Goal: Task Accomplishment & Management: Use online tool/utility

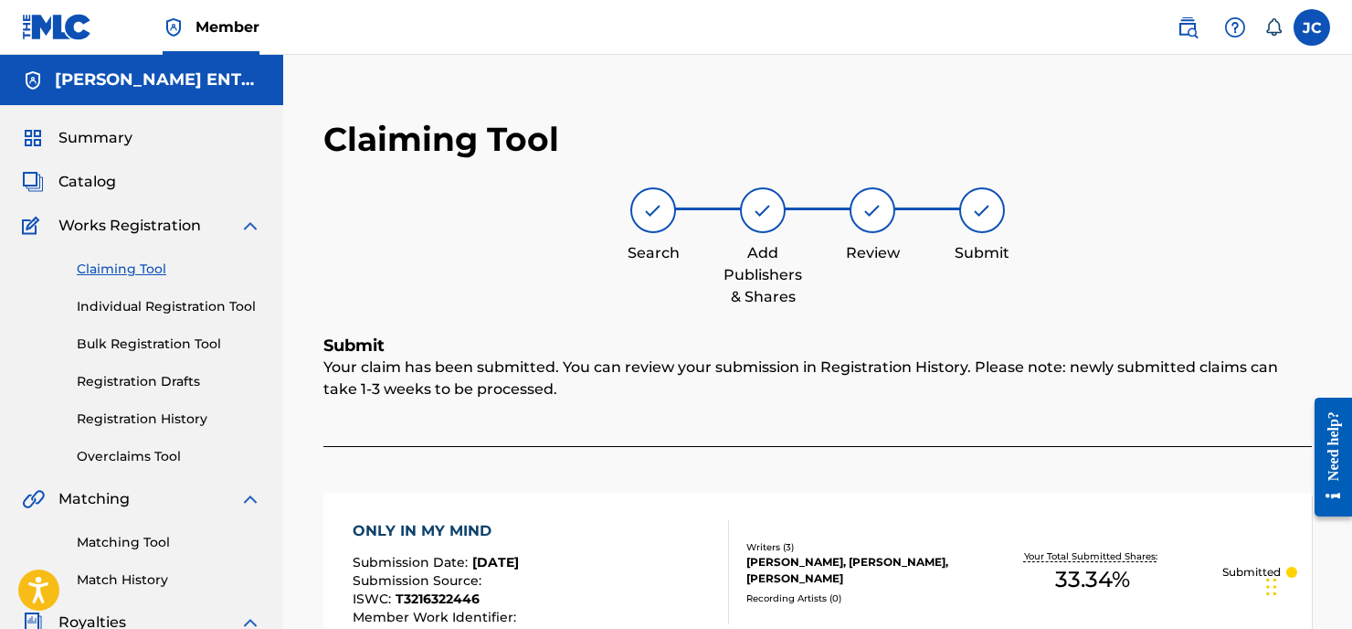
click at [110, 272] on link "Claiming Tool" at bounding box center [169, 269] width 185 height 19
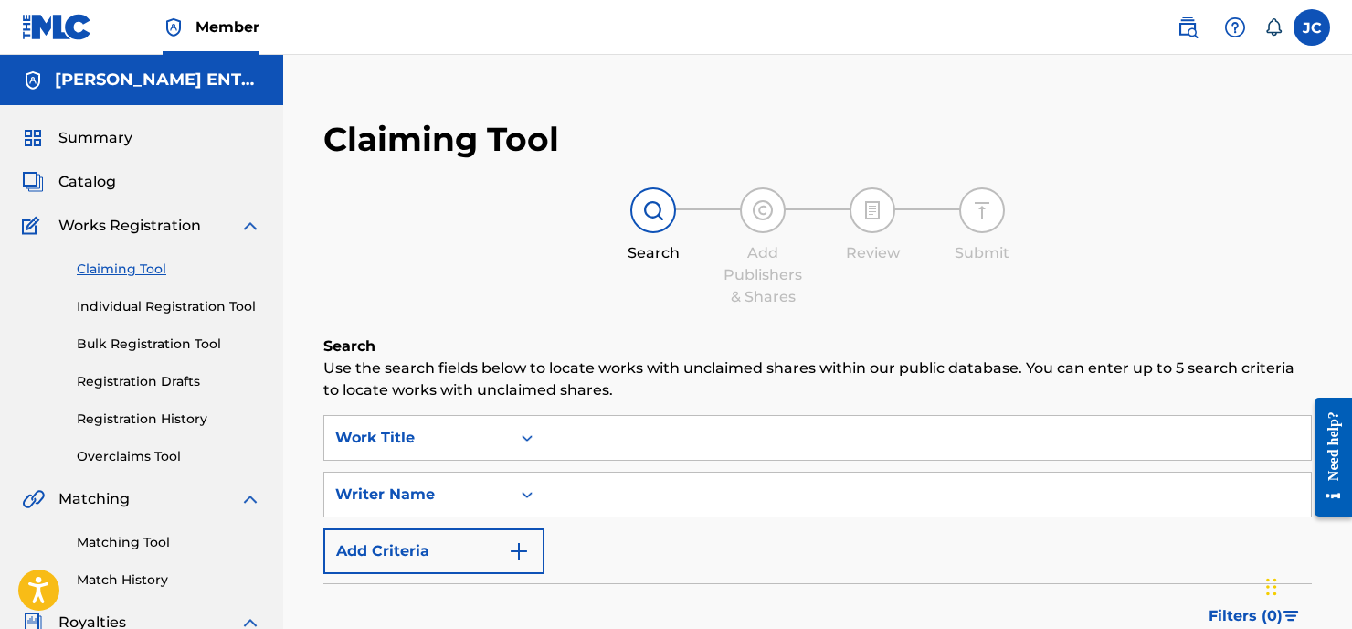
click at [158, 306] on link "Individual Registration Tool" at bounding box center [169, 306] width 185 height 19
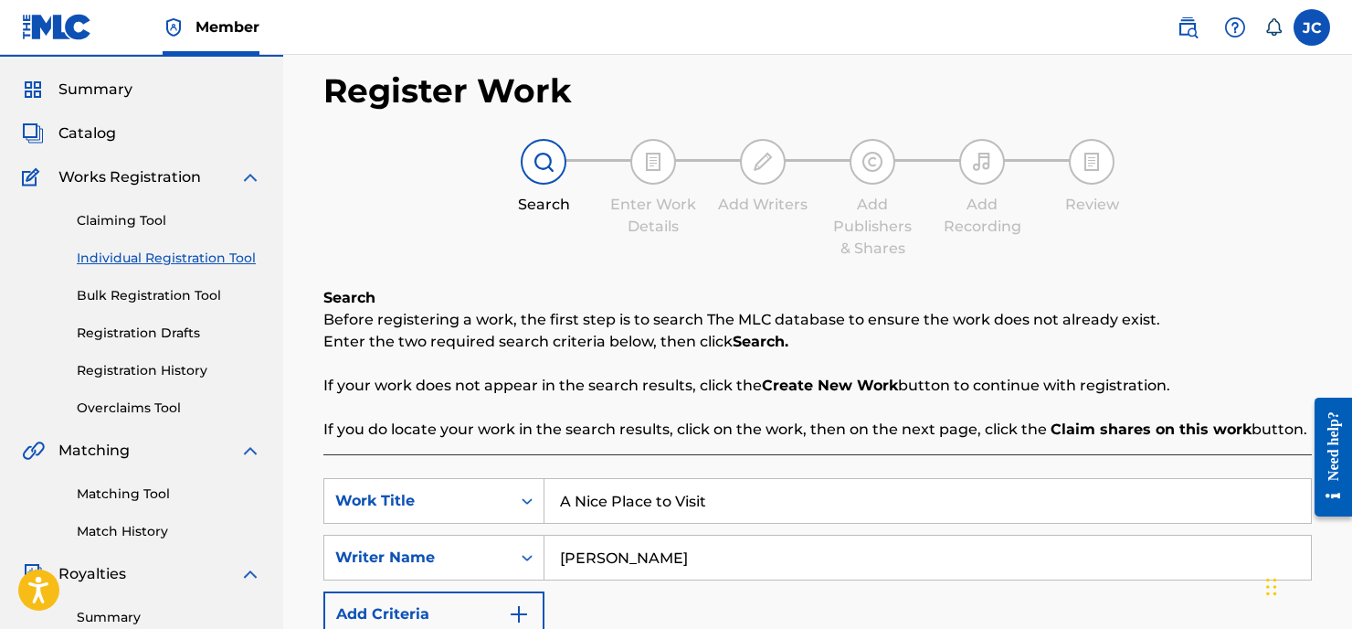
scroll to position [123, 0]
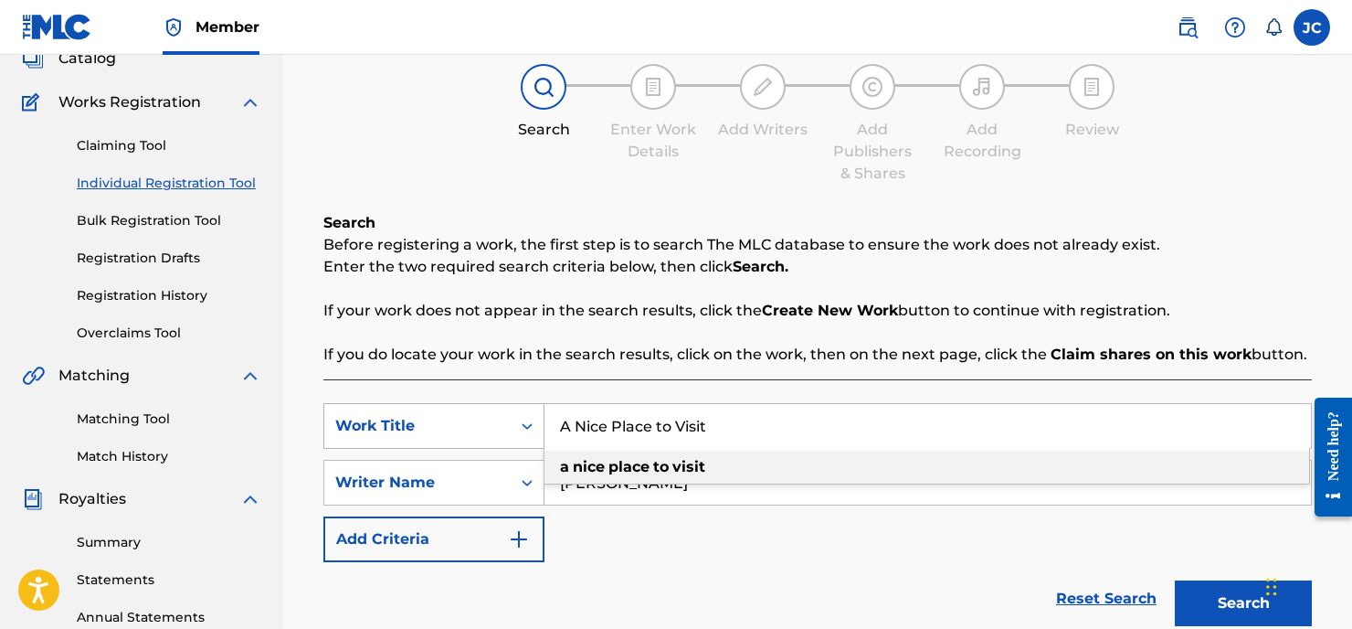
drag, startPoint x: 728, startPoint y: 429, endPoint x: 407, endPoint y: 408, distance: 322.4
click at [407, 408] on div "SearchWithCriteria1bde71b4-9e56-43a1-bc84-c60e2e504bee Work Title A Nice Place …" at bounding box center [817, 426] width 989 height 46
type input "I Like it Like That"
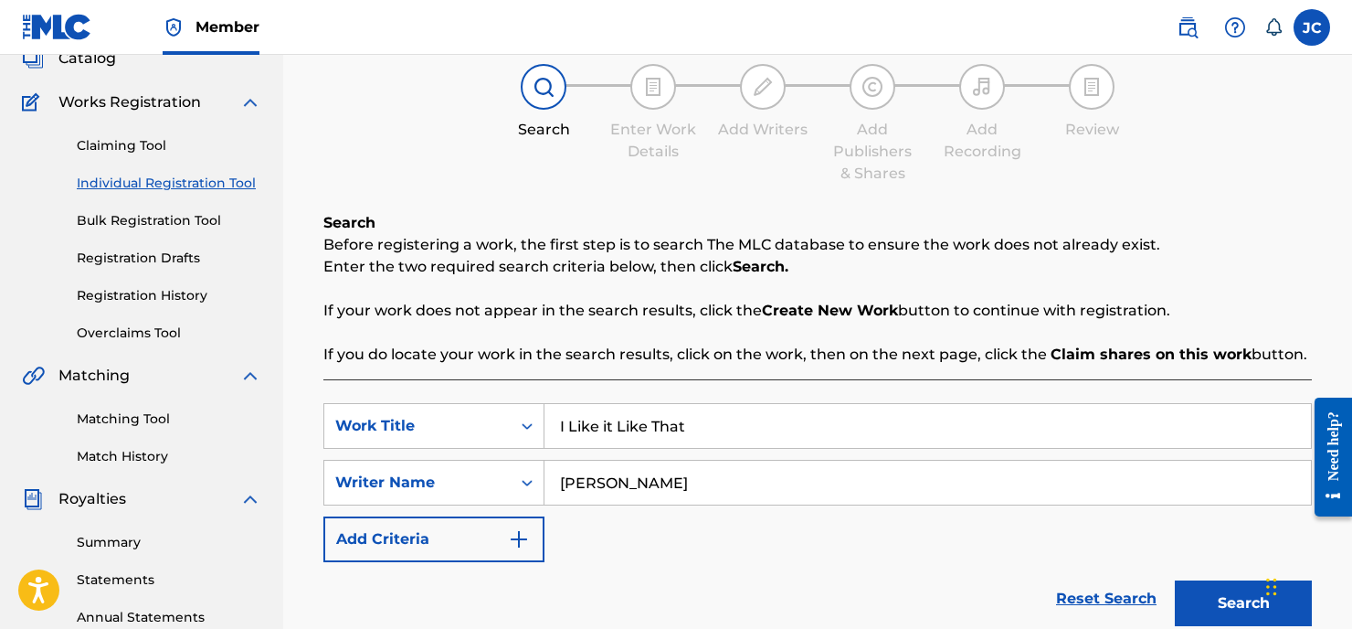
type input "[PERSON_NAME]"
click at [1244, 603] on button "Search" at bounding box center [1243, 603] width 137 height 46
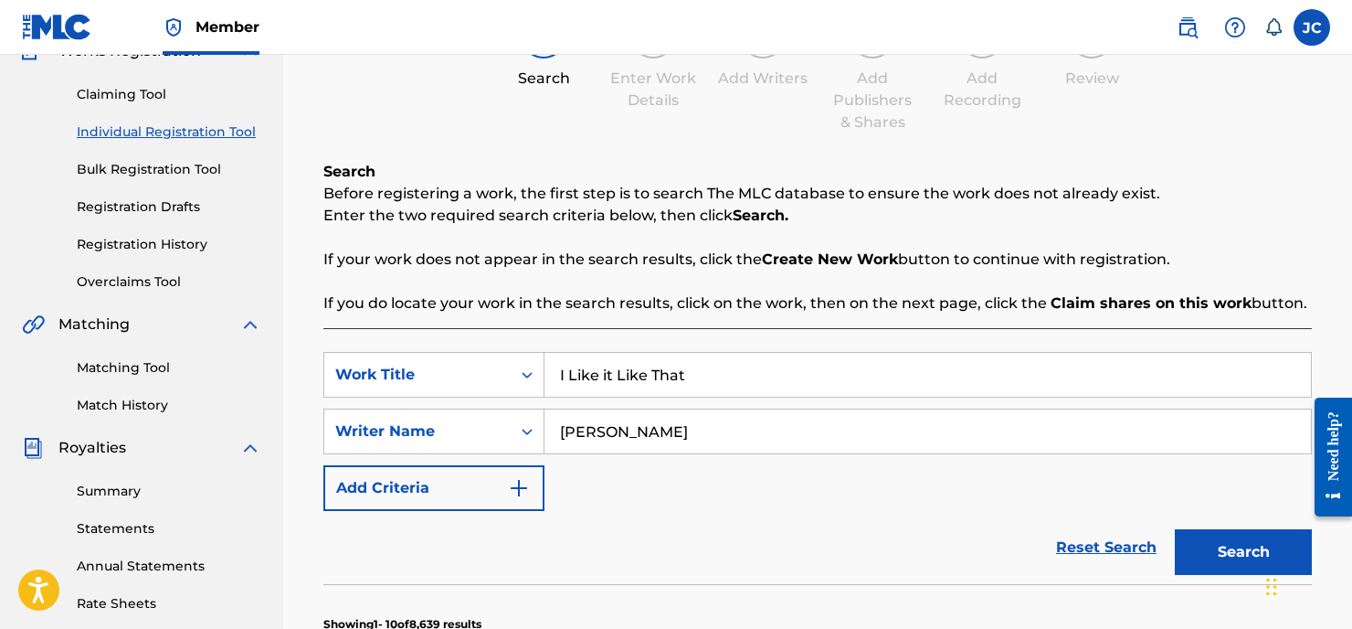
scroll to position [440, 0]
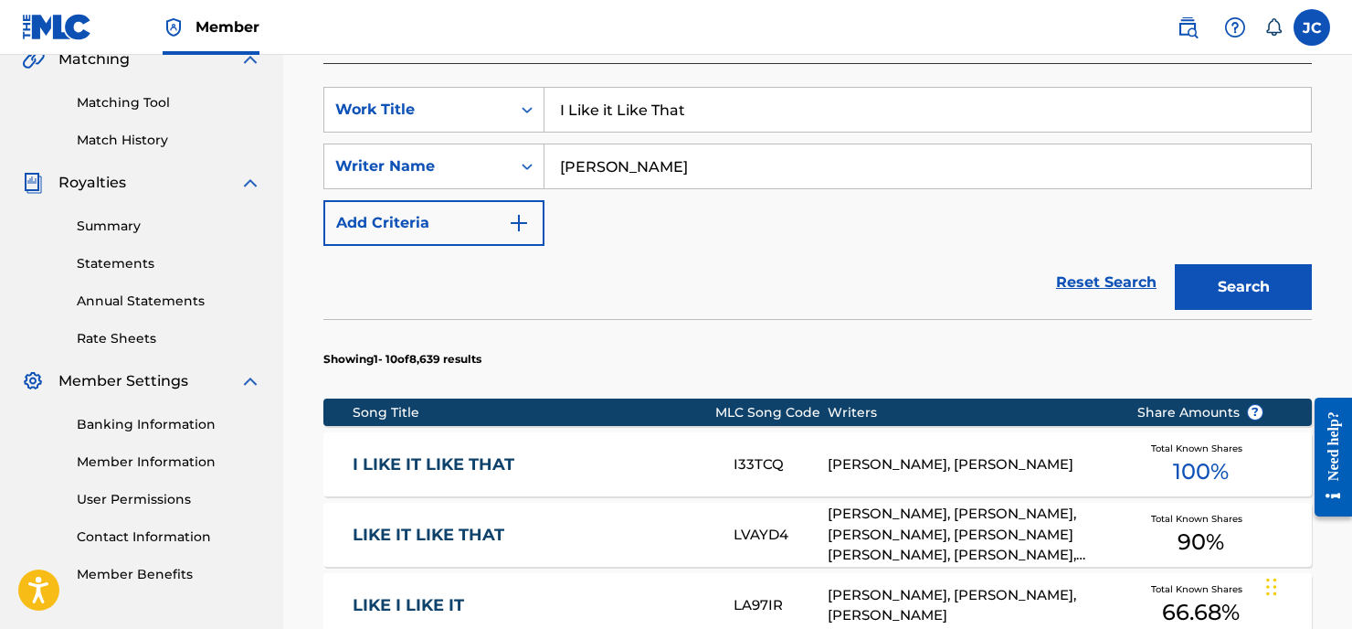
click at [1187, 464] on span "100 %" at bounding box center [1201, 471] width 56 height 33
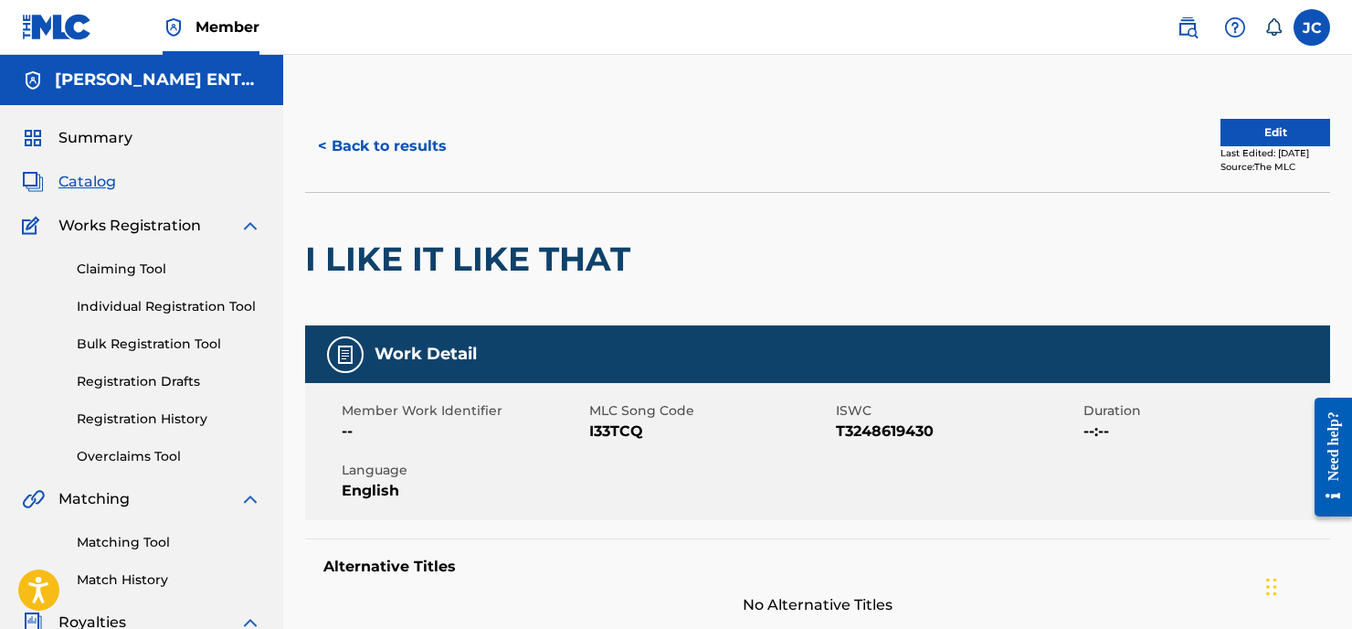
click at [349, 152] on button "< Back to results" at bounding box center [382, 146] width 154 height 46
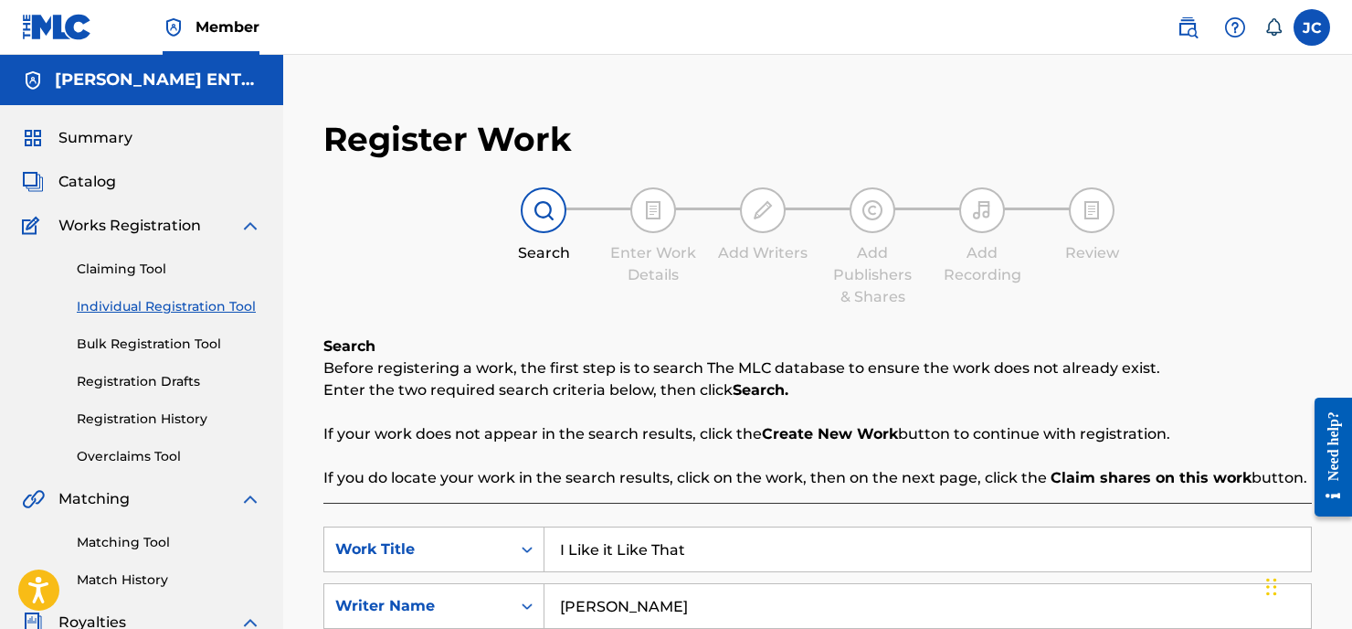
scroll to position [440, 0]
